Goal: Information Seeking & Learning: Learn about a topic

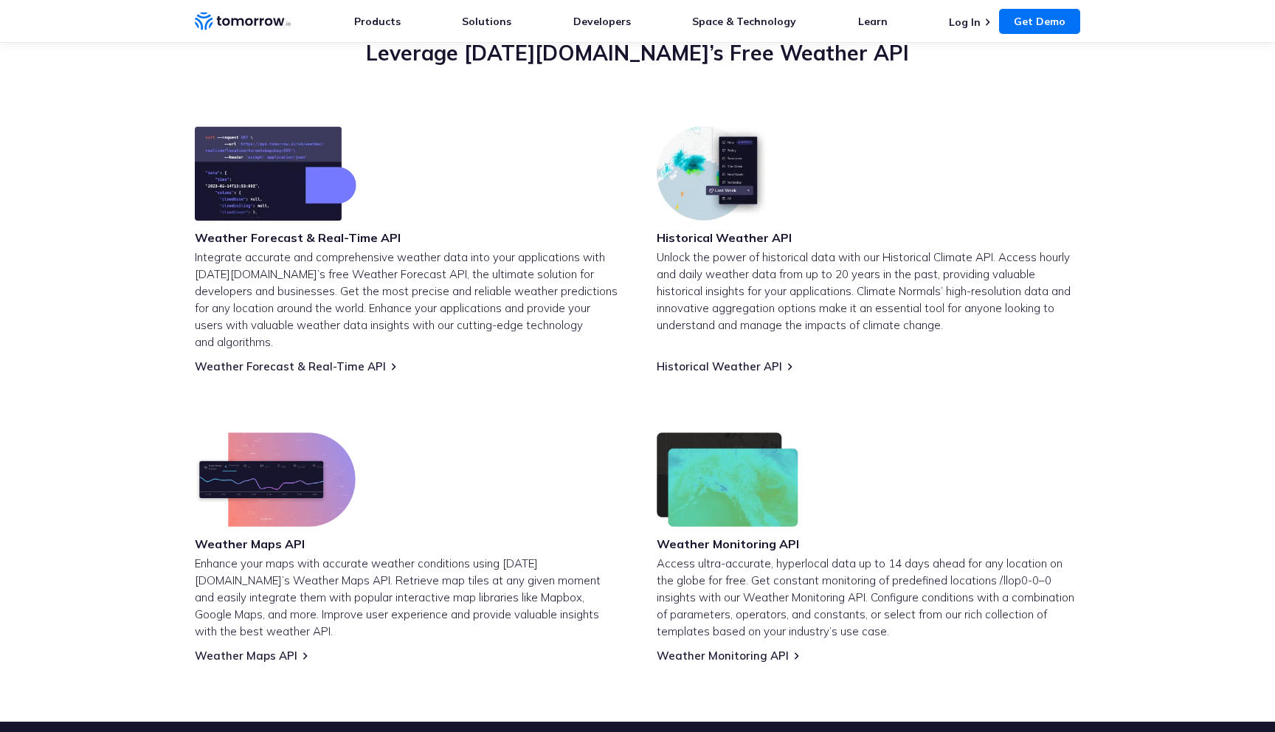
scroll to position [534, 0]
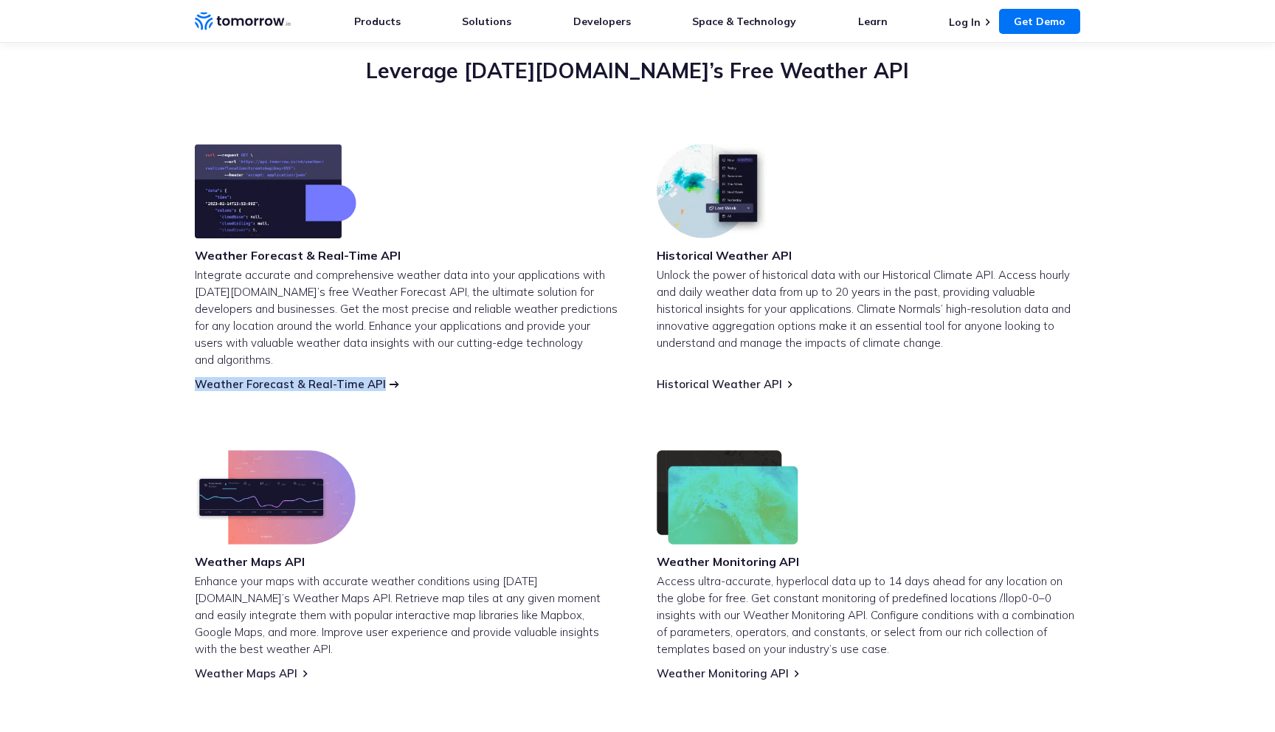
click at [318, 377] on link "Weather Forecast & Real-Time API" at bounding box center [290, 384] width 191 height 14
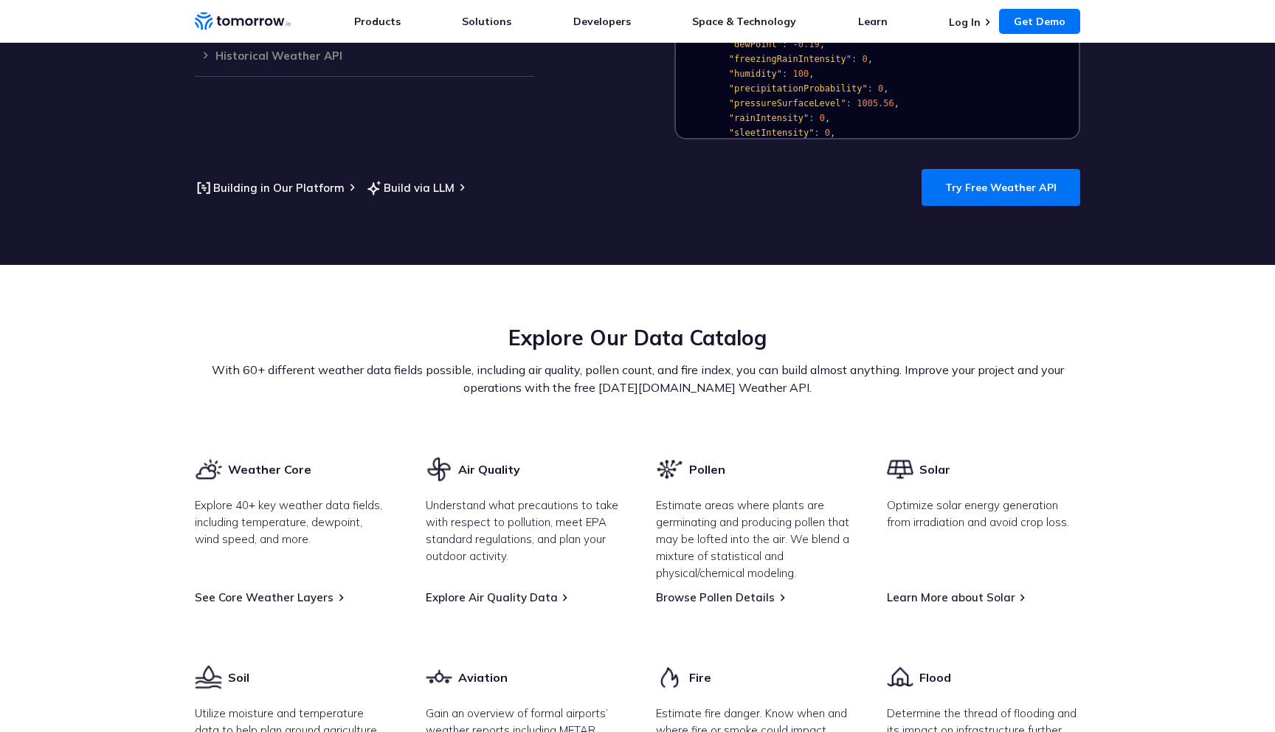
scroll to position [1554, 0]
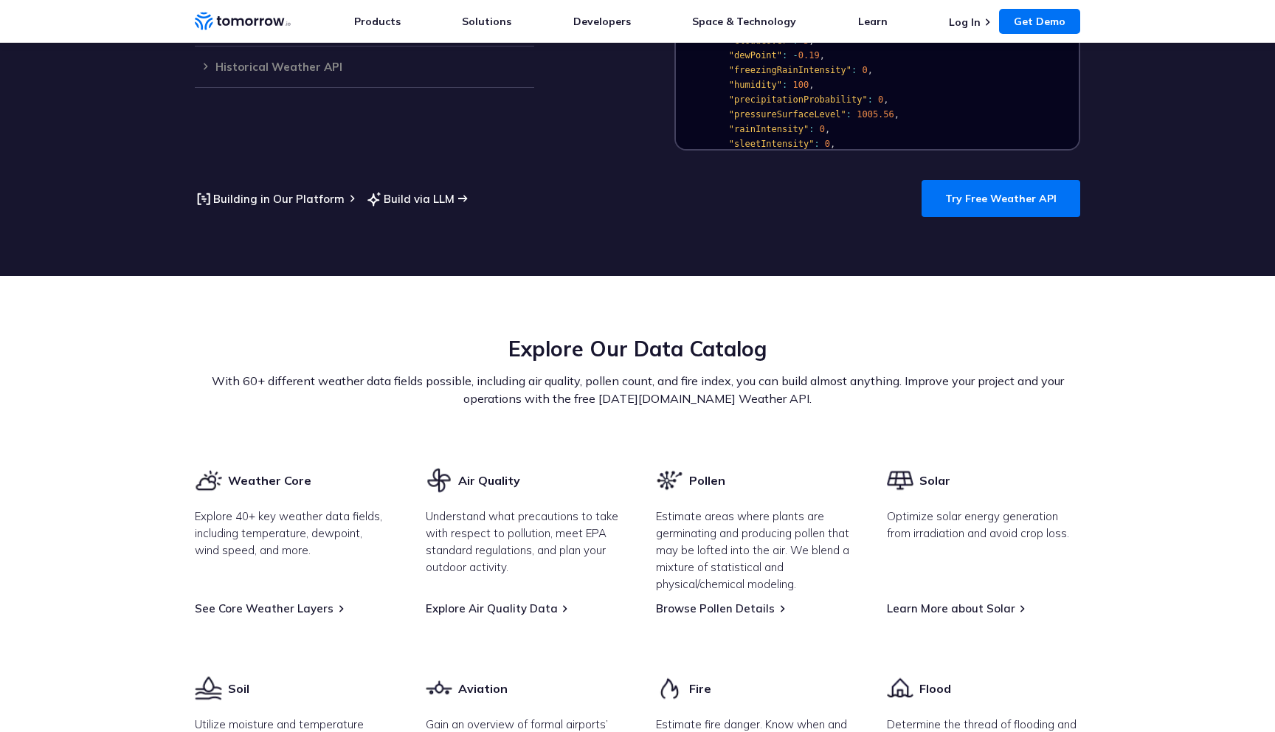
click at [399, 190] on link "Build via LLM" at bounding box center [409, 199] width 89 height 18
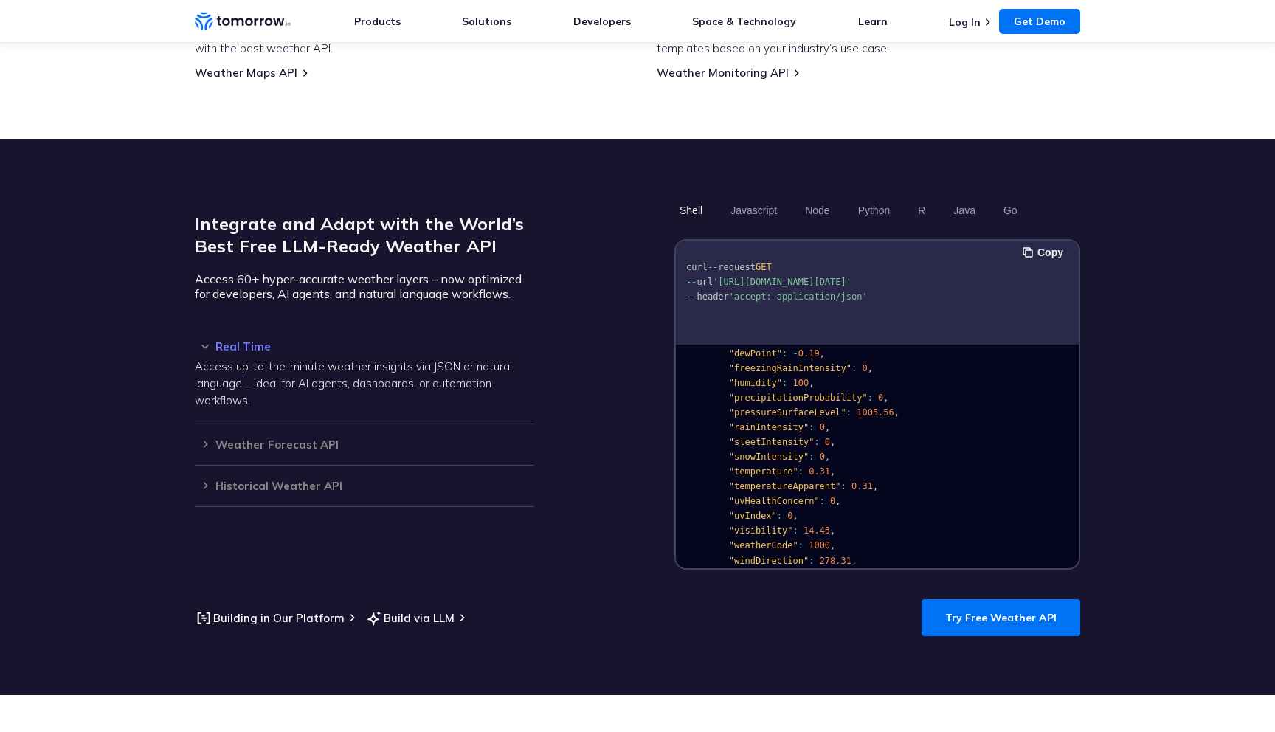
scroll to position [145, 0]
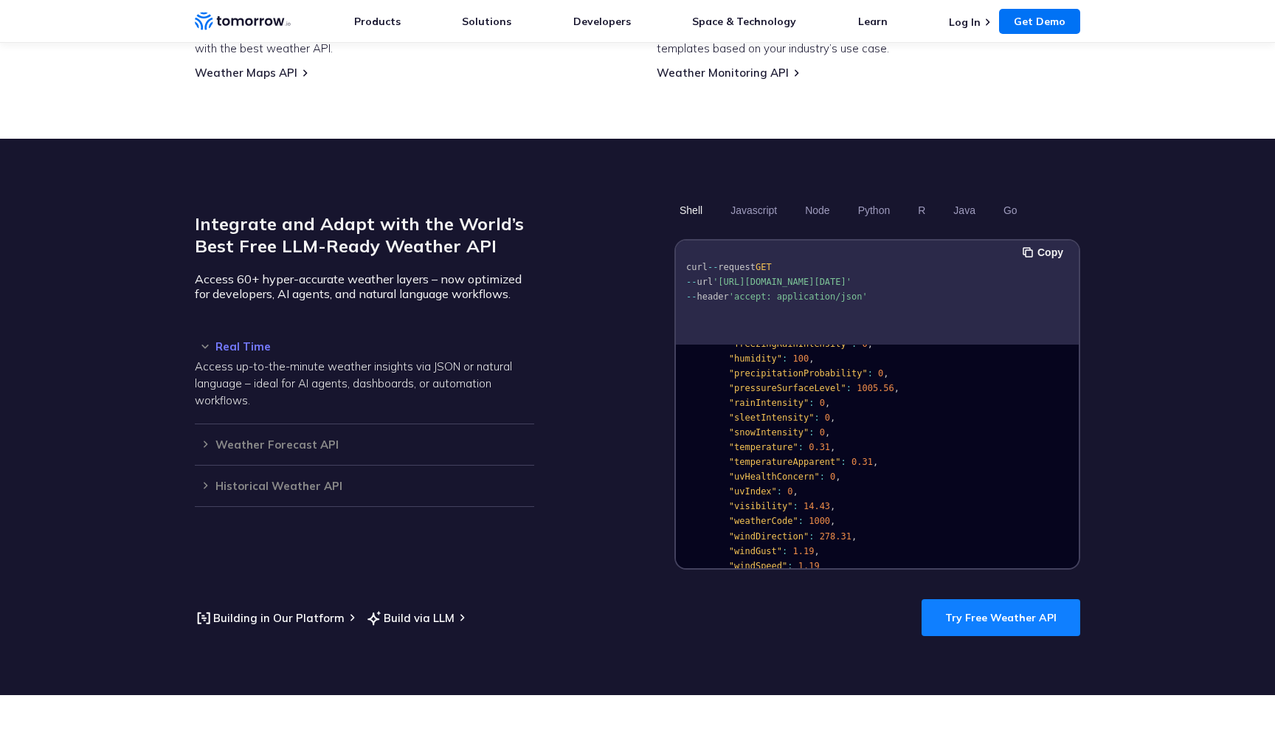
click at [1007, 605] on link "Try Free Weather API" at bounding box center [1001, 617] width 159 height 37
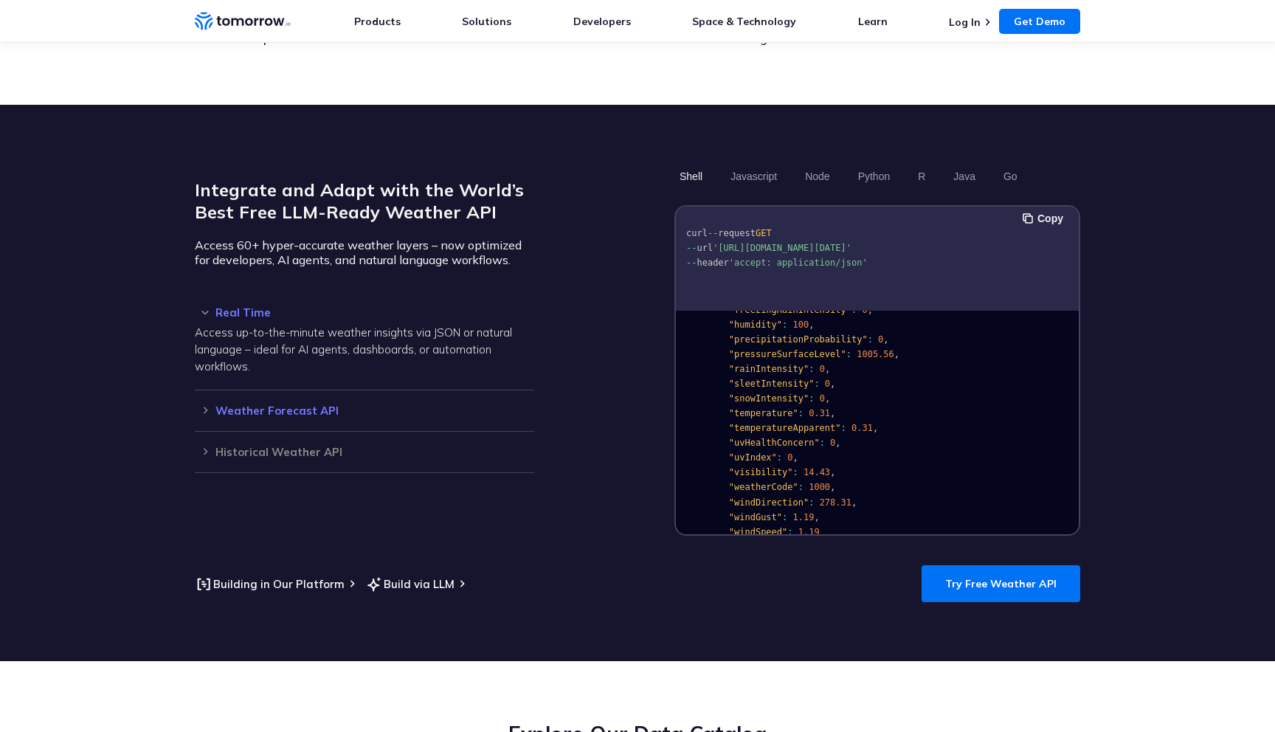
scroll to position [1170, 0]
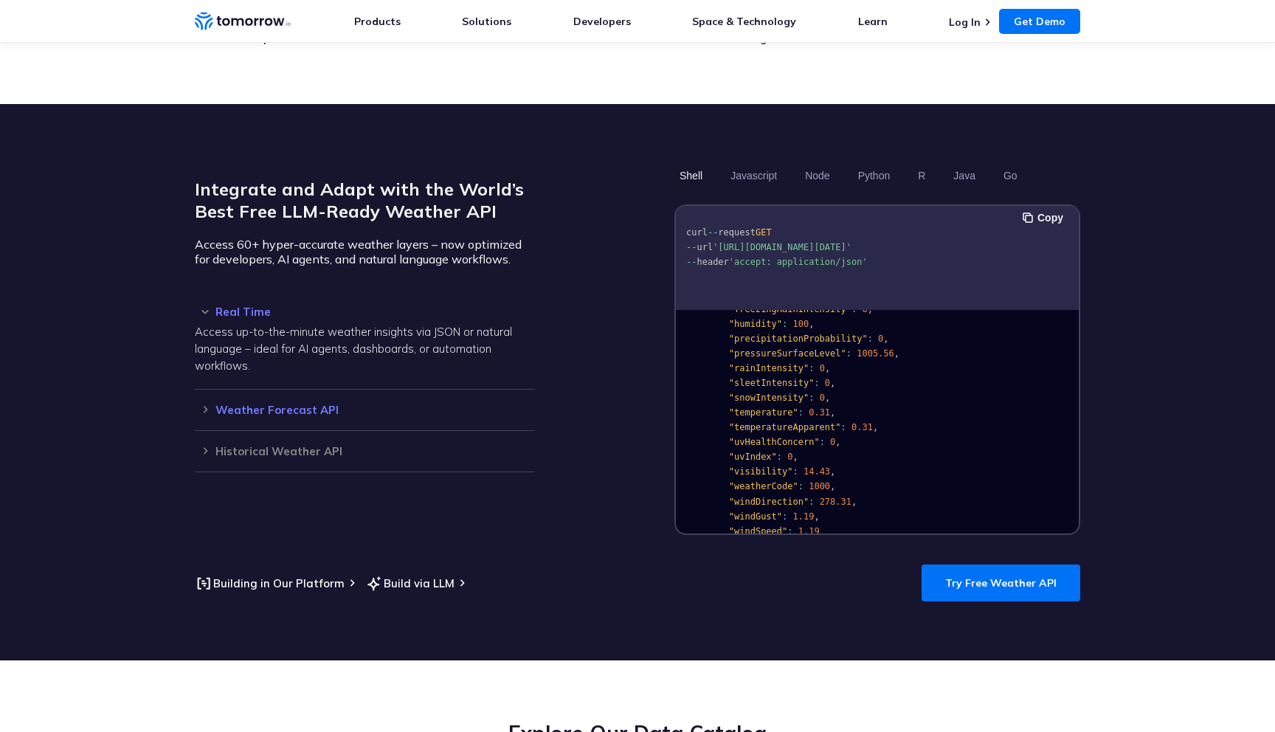
click at [323, 401] on div "Weather Forecast API Access ultra-accurate, hyperlocal data up to 14 days in th…" at bounding box center [364, 410] width 339 height 41
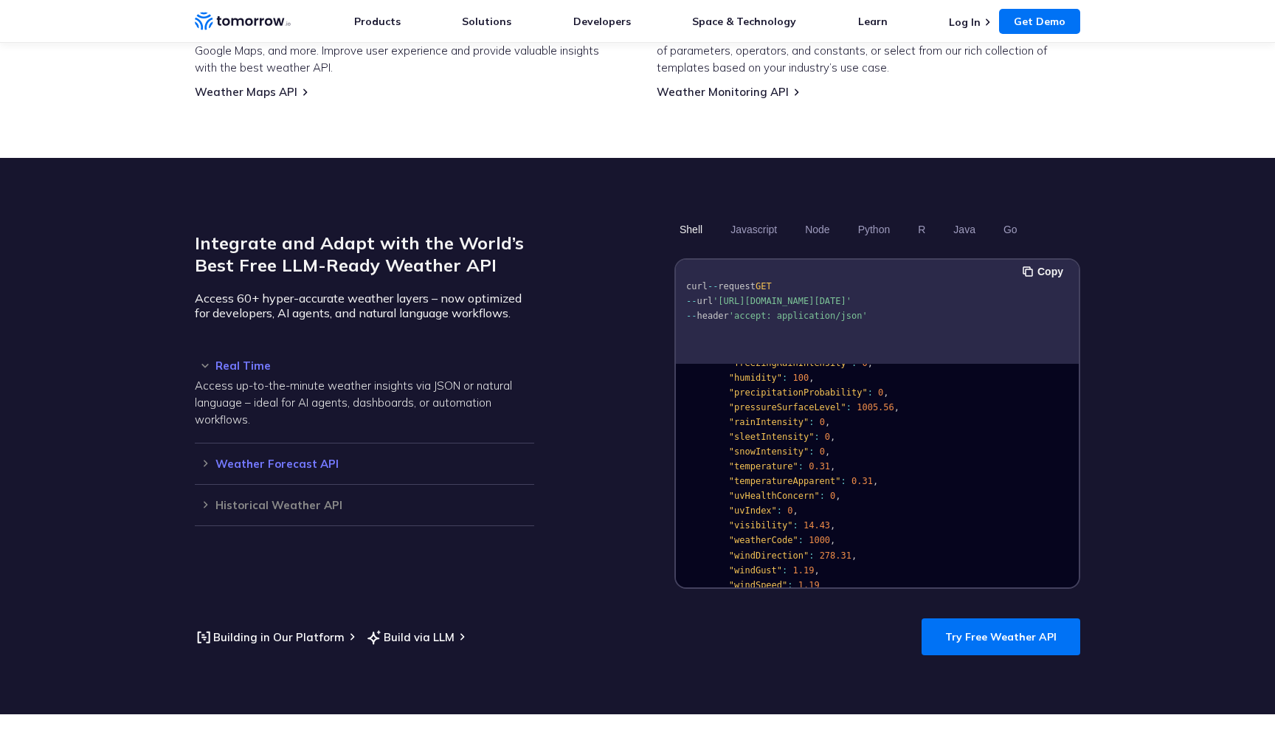
scroll to position [1136, 0]
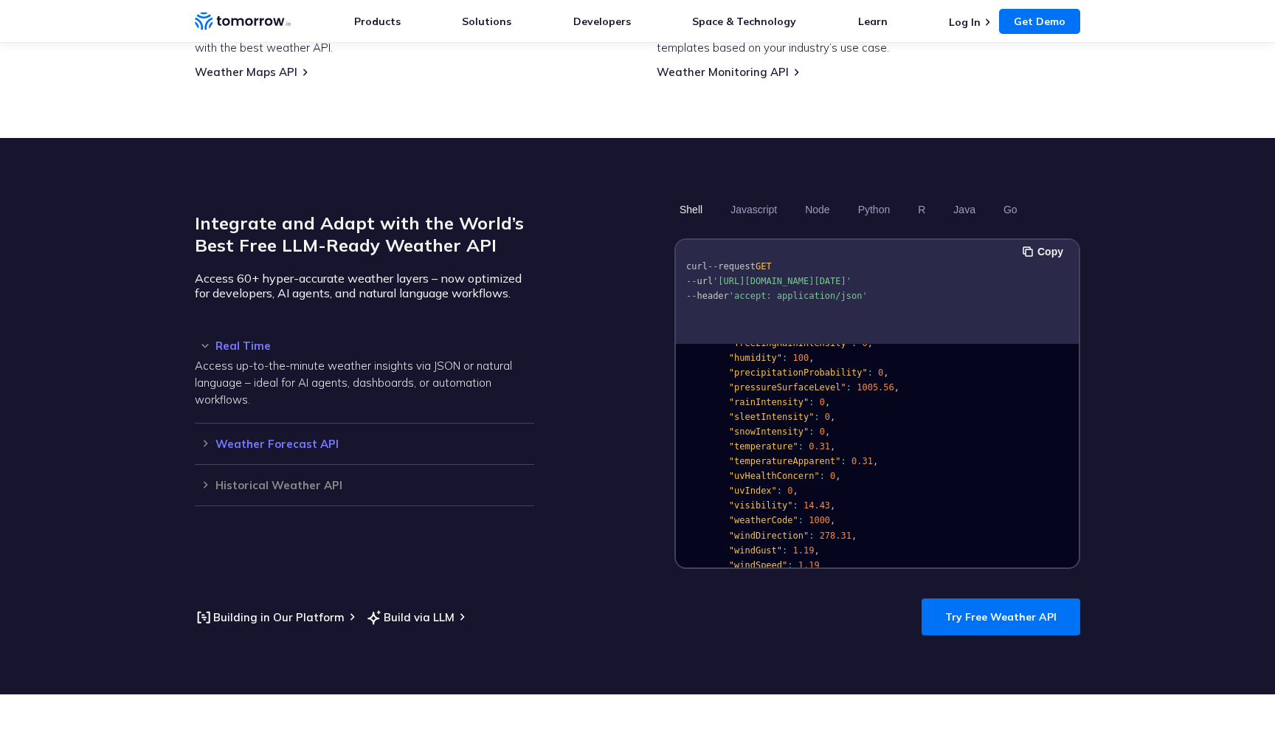
click at [281, 424] on div "Weather Forecast API Access ultra-accurate, hyperlocal data up to 14 days in th…" at bounding box center [364, 444] width 339 height 41
click at [205, 438] on h3 "Weather Forecast API" at bounding box center [364, 443] width 339 height 11
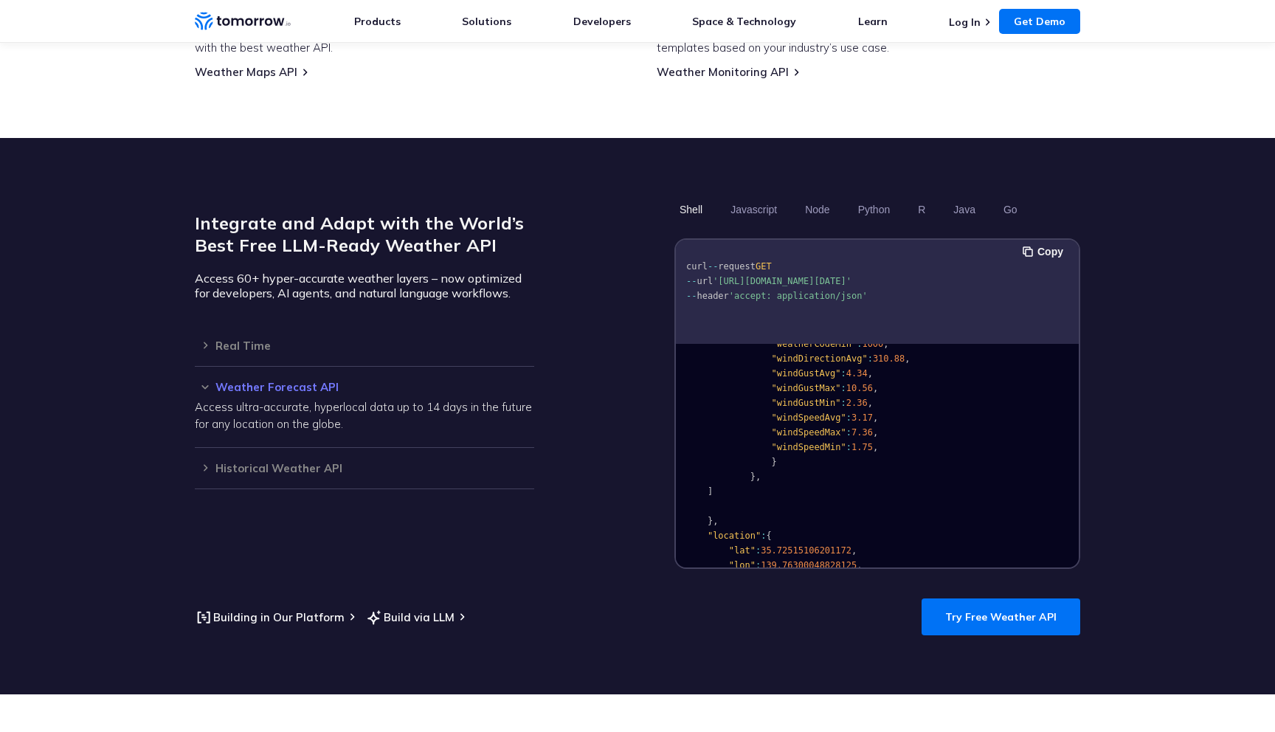
scroll to position [1967, 0]
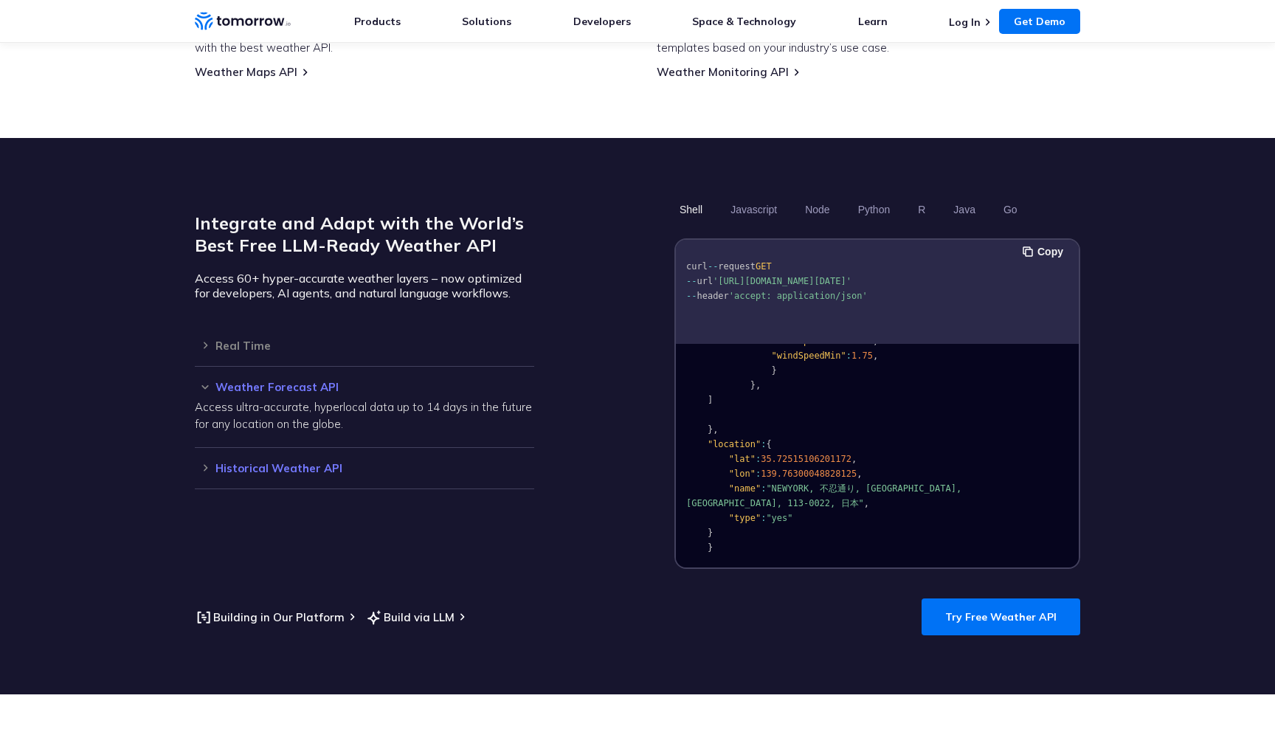
click at [203, 463] on h3 "Historical Weather API" at bounding box center [364, 468] width 339 height 11
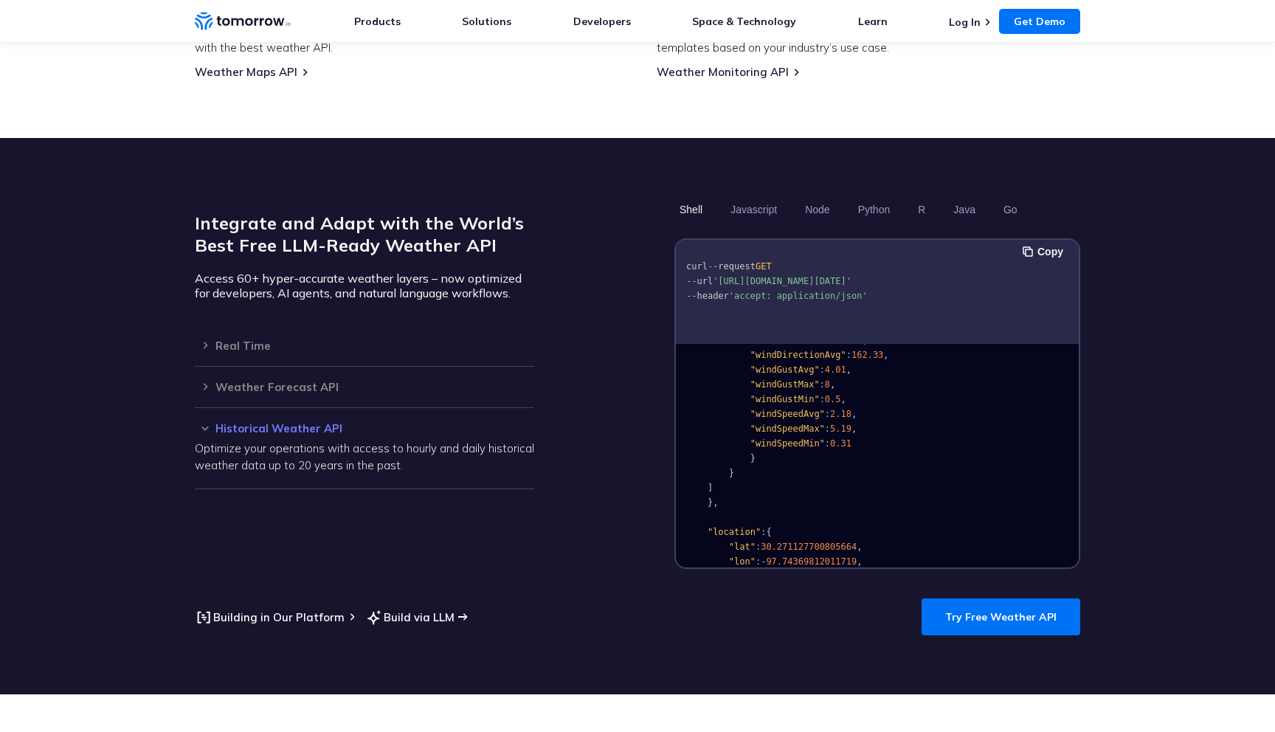
click at [401, 608] on link "Build via LLM" at bounding box center [409, 617] width 89 height 18
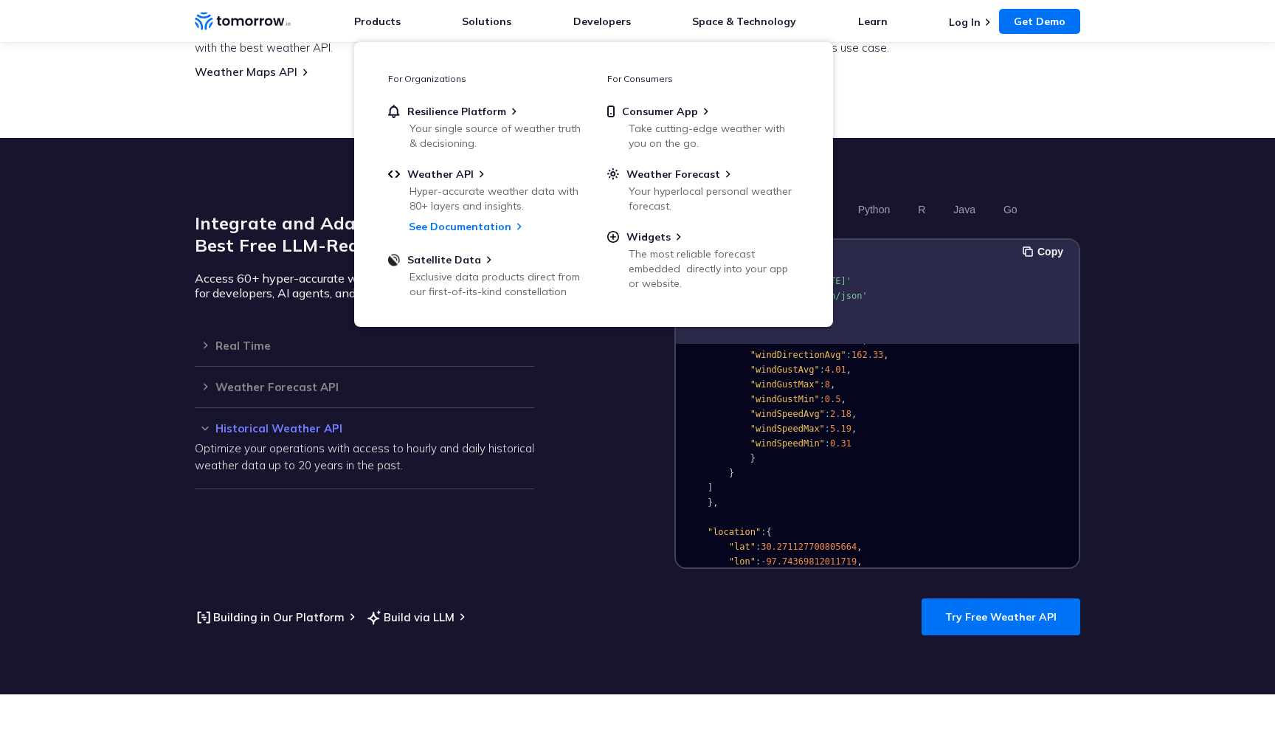
click at [282, 138] on section "Integrate and Adapt with the World’s Best Free LLM-Ready Weather API Access 60+…" at bounding box center [637, 416] width 1275 height 556
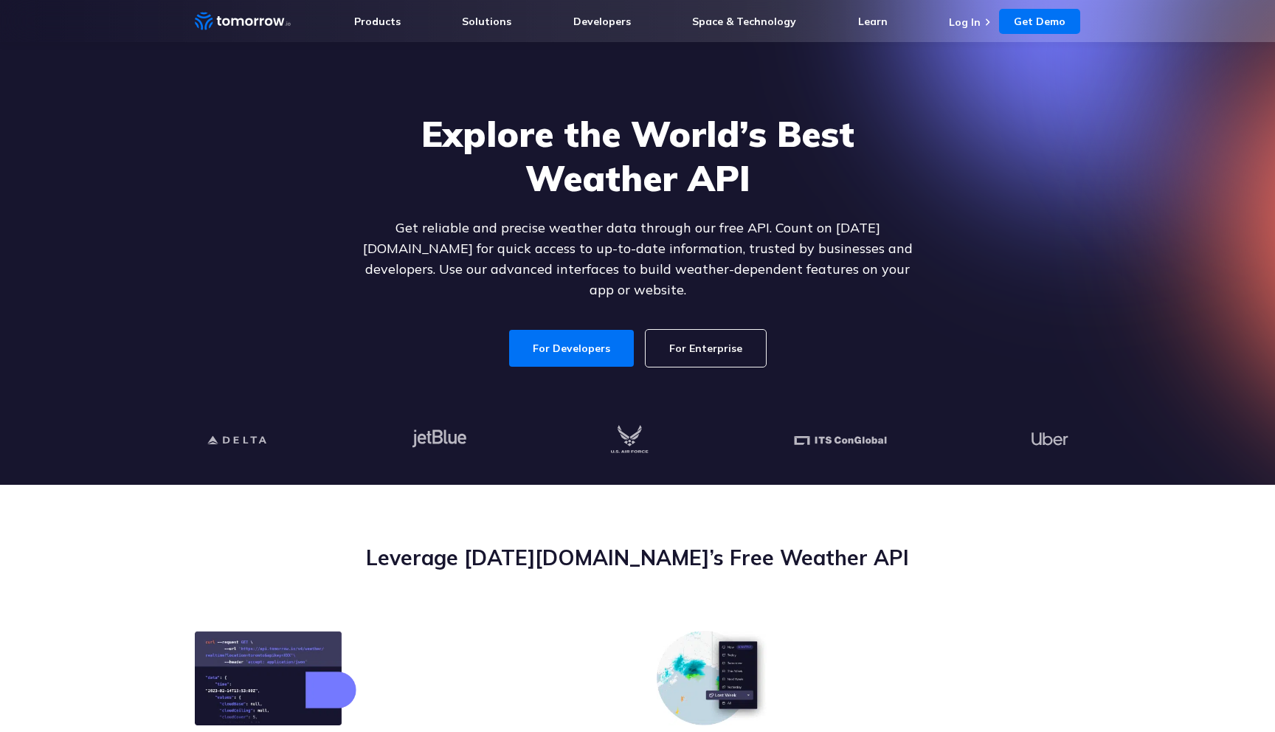
scroll to position [0, 0]
